Goal: Task Accomplishment & Management: Use online tool/utility

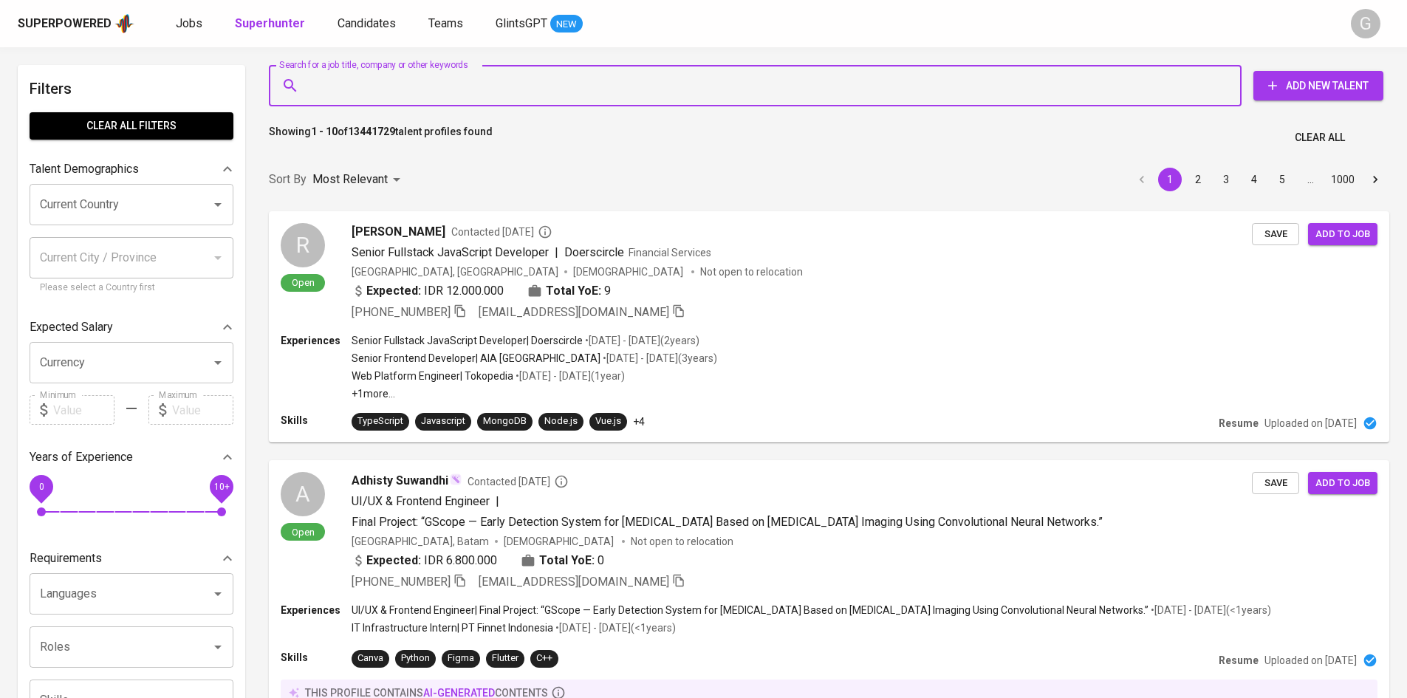
click at [369, 94] on input "Search for a job title, company or other keywords" at bounding box center [759, 86] width 908 height 28
paste input "[EMAIL_ADDRESS][DOMAIN_NAME]"
type input "[EMAIL_ADDRESS][DOMAIN_NAME]"
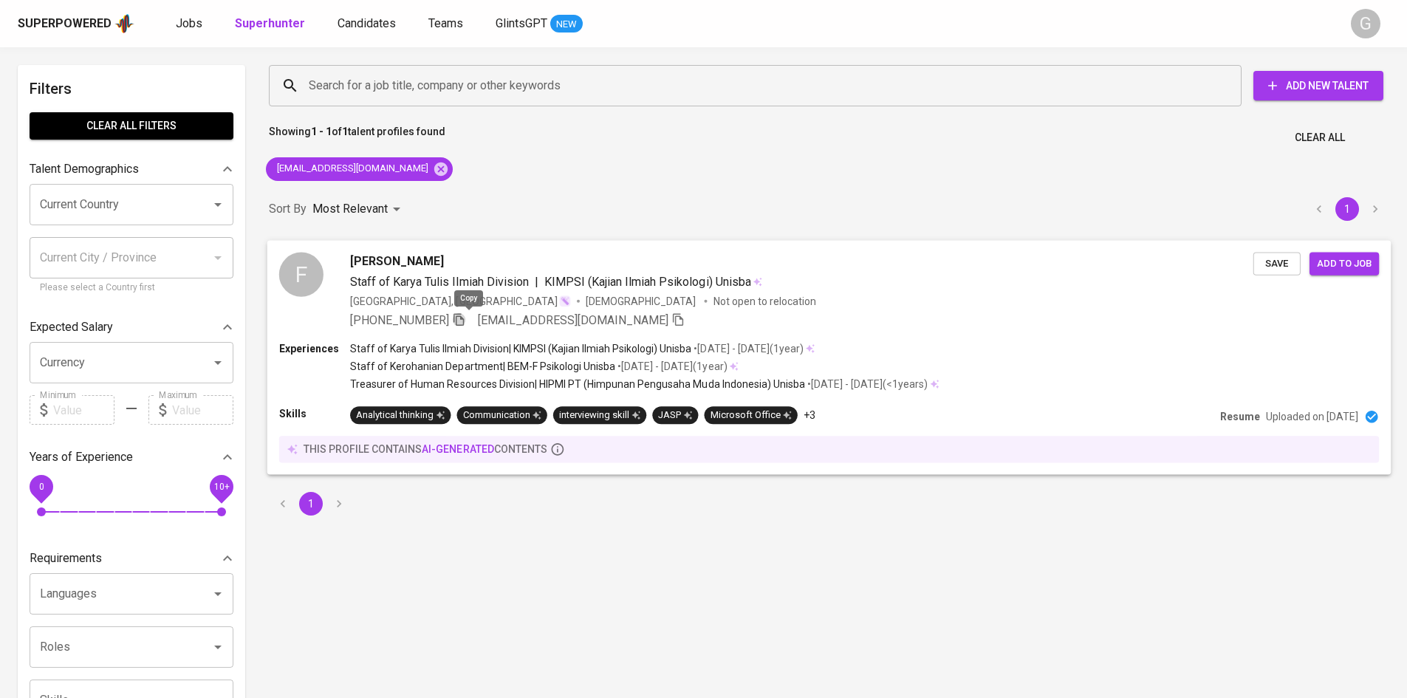
click at [465, 318] on icon "button" at bounding box center [458, 318] width 13 height 13
click at [434, 172] on icon at bounding box center [440, 168] width 13 height 13
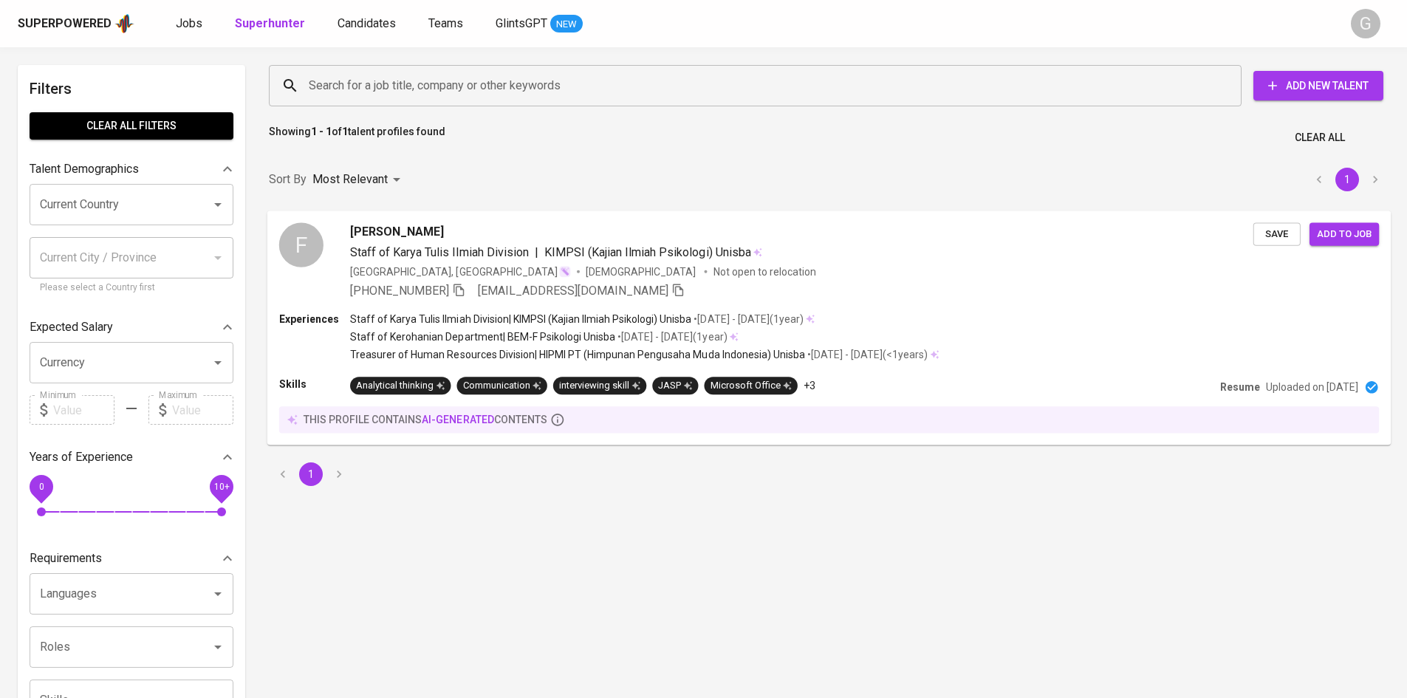
click at [428, 88] on input "Search for a job title, company or other keywords" at bounding box center [759, 86] width 908 height 28
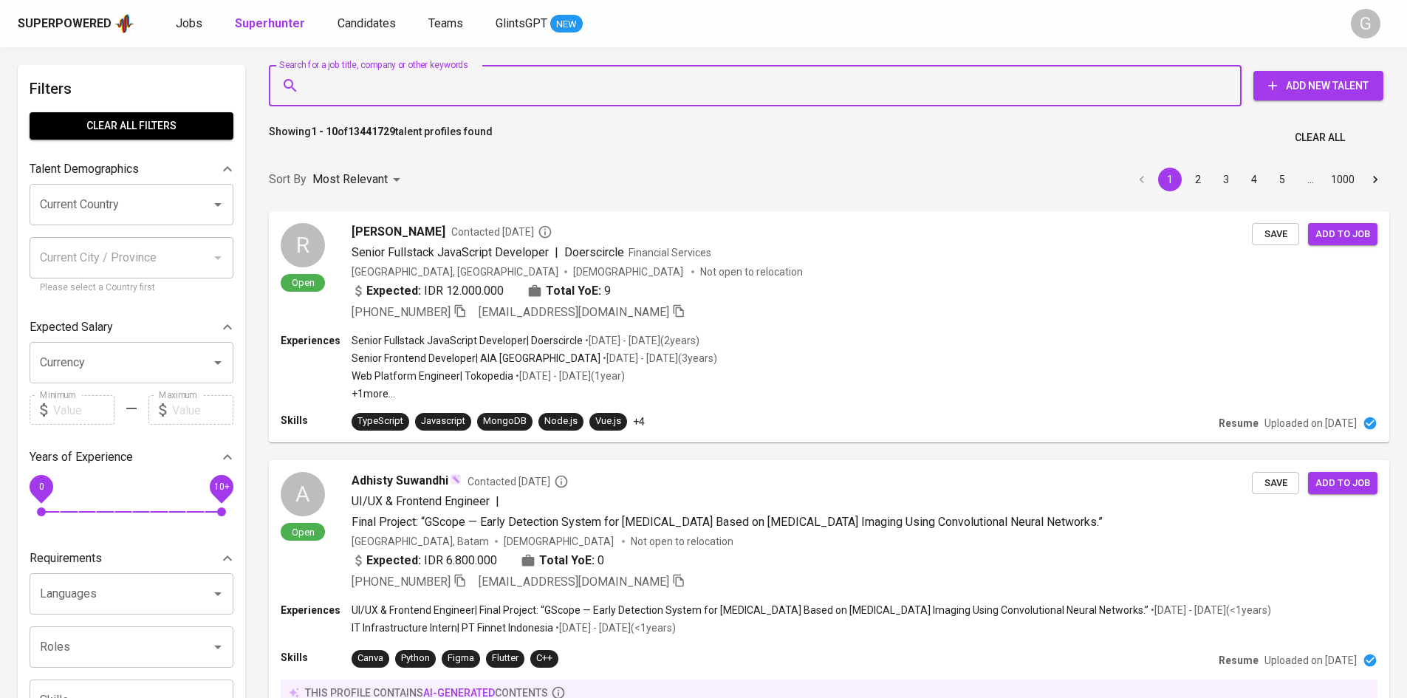
paste input "[EMAIL_ADDRESS][DOMAIN_NAME]"
type input "[EMAIL_ADDRESS][DOMAIN_NAME]"
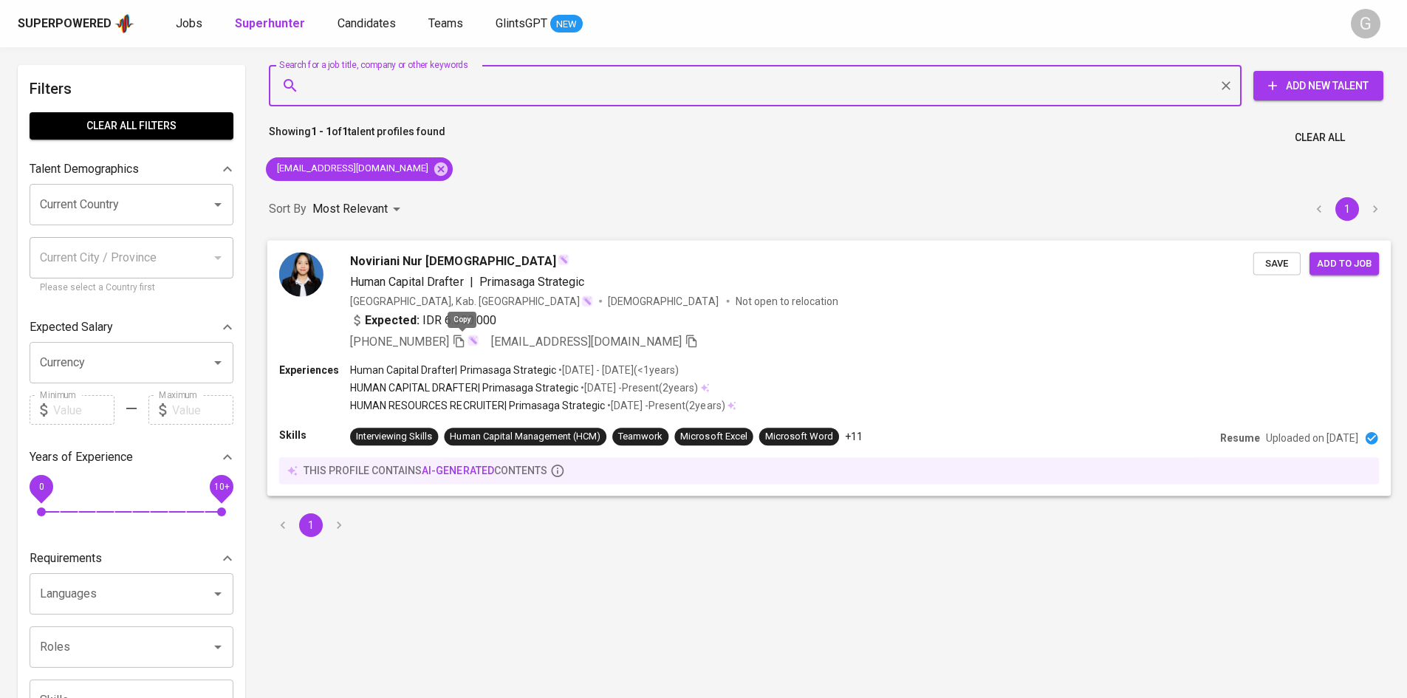
click at [460, 336] on icon "button" at bounding box center [458, 340] width 13 height 13
